Goal: Check status: Check status

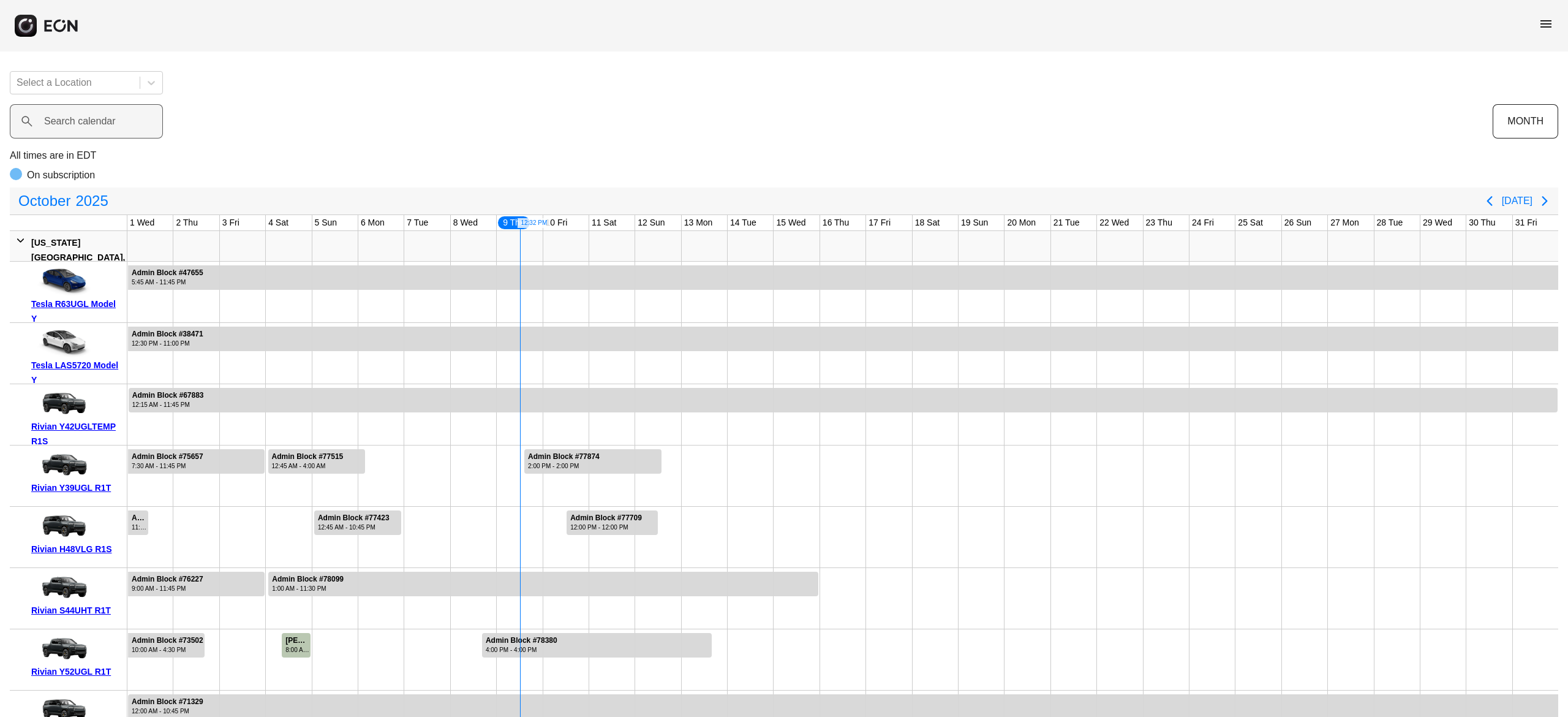
click at [114, 111] on calendar "Search calendar" at bounding box center [86, 122] width 153 height 34
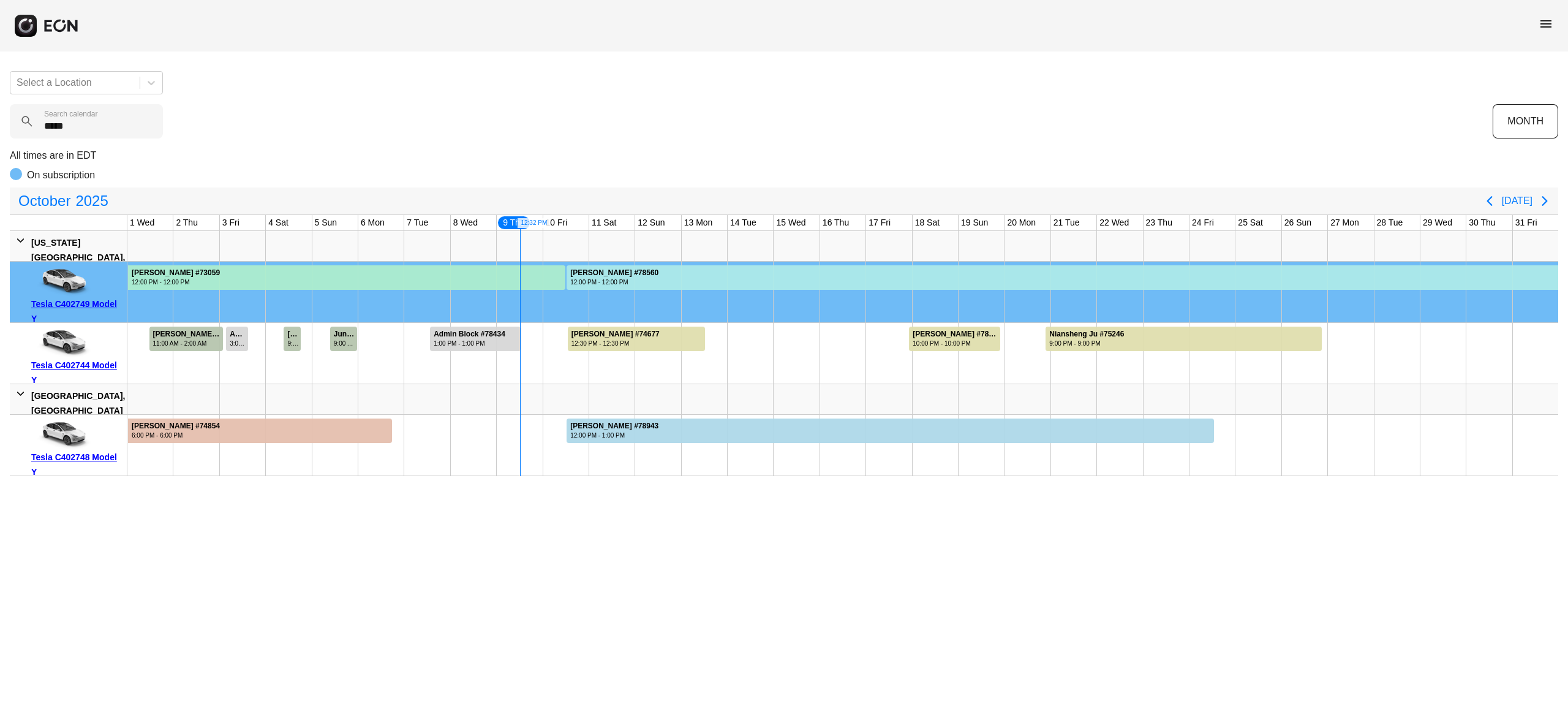
type calendar "*****"
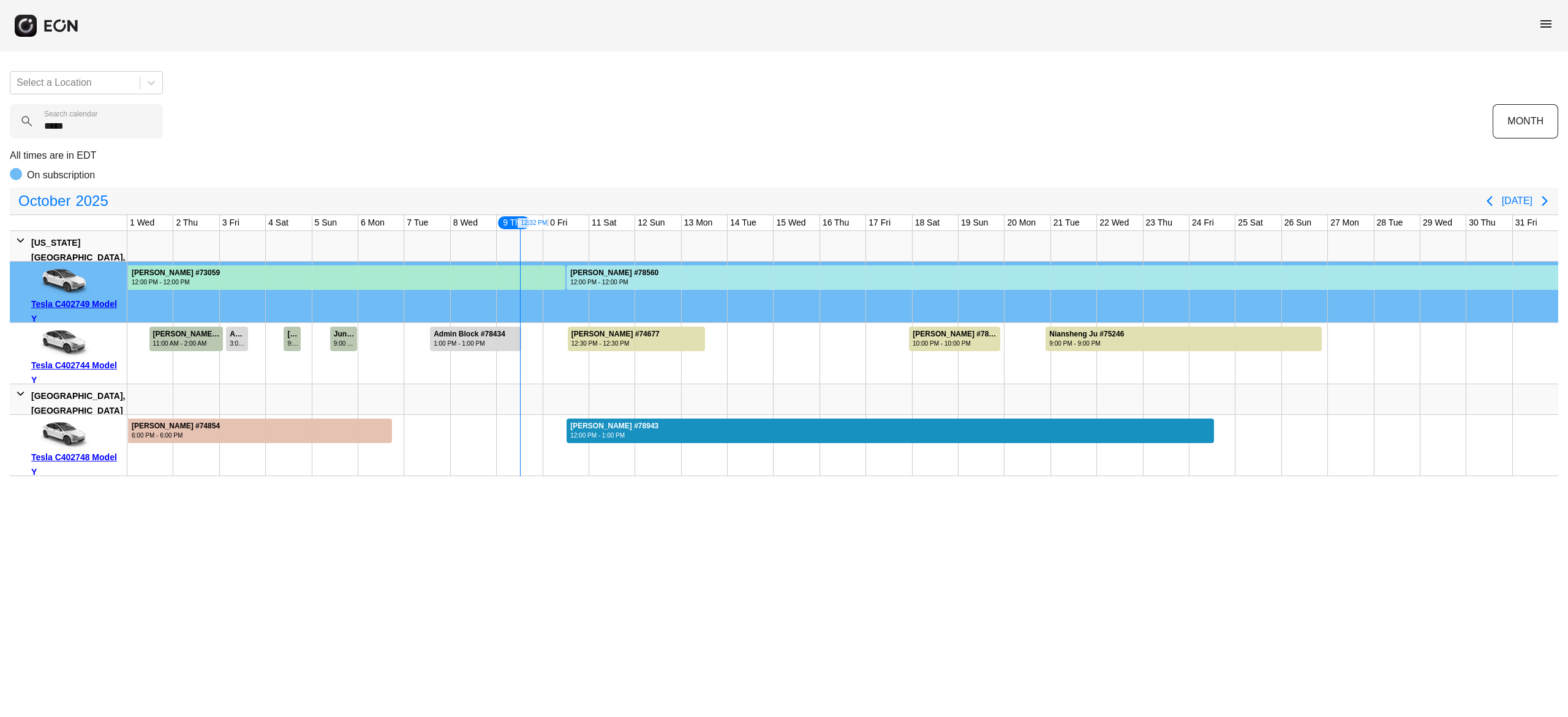
click at [689, 422] on div at bounding box center [891, 430] width 647 height 25
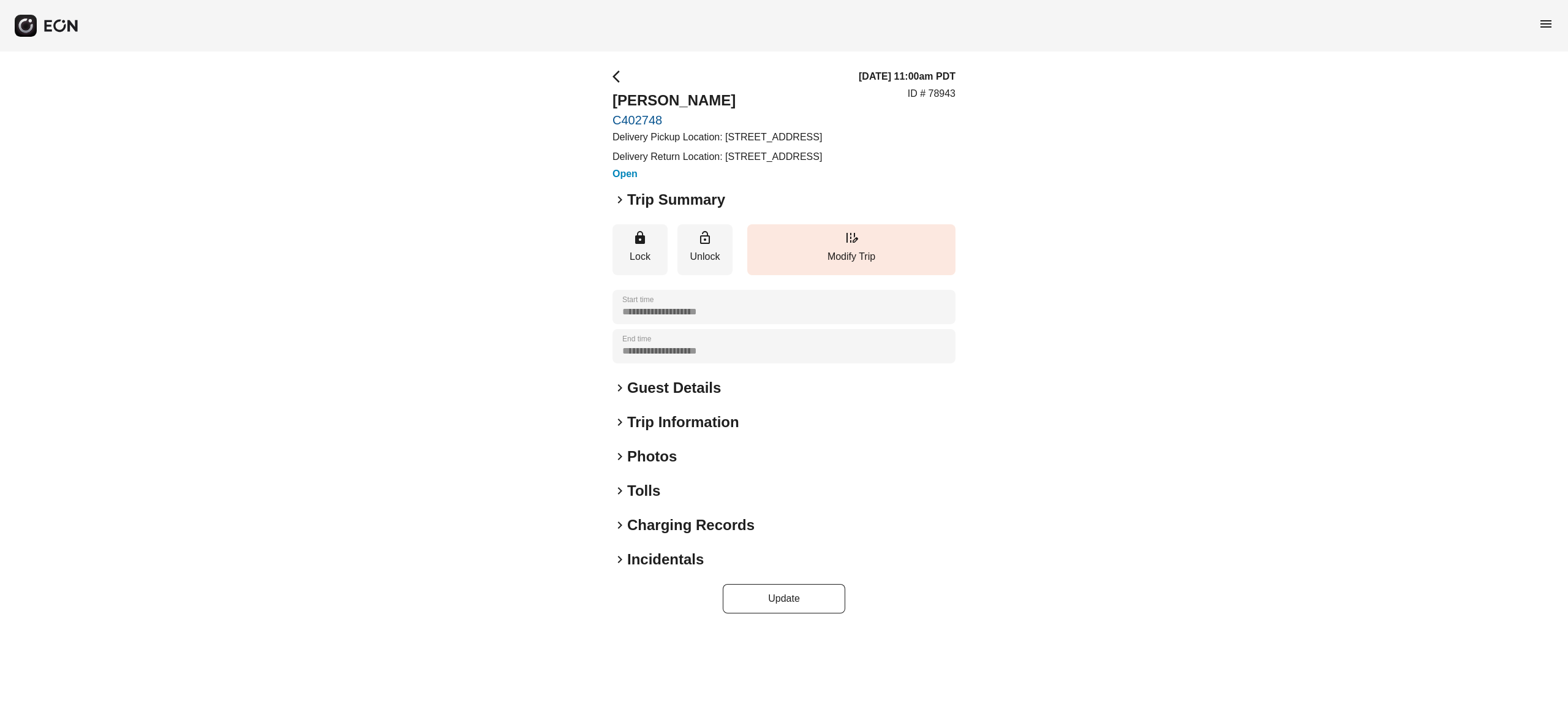
click at [534, 371] on div "**********" at bounding box center [784, 341] width 1568 height 580
